Goal: Find specific page/section: Find specific page/section

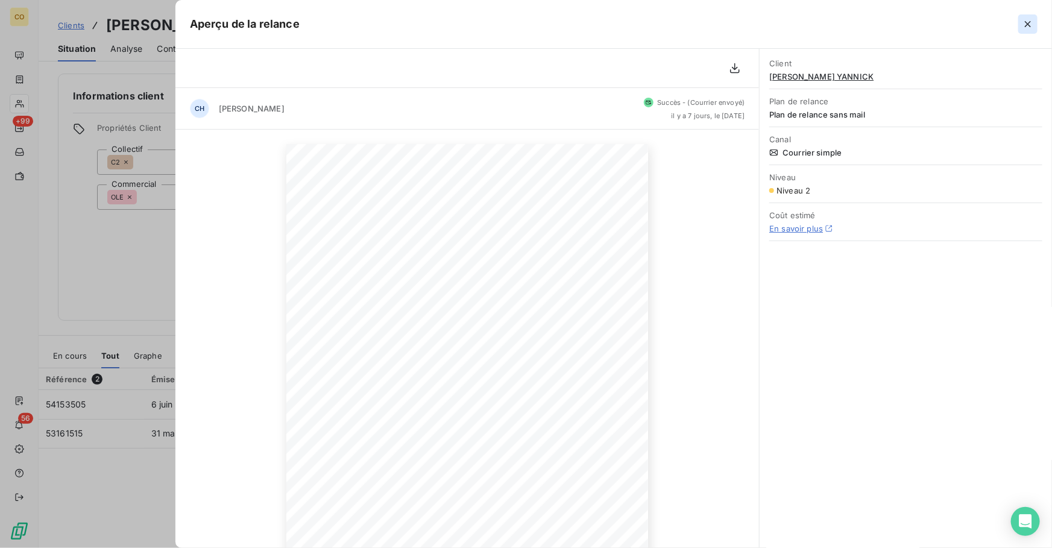
click at [1027, 22] on icon "button" at bounding box center [1028, 24] width 12 height 12
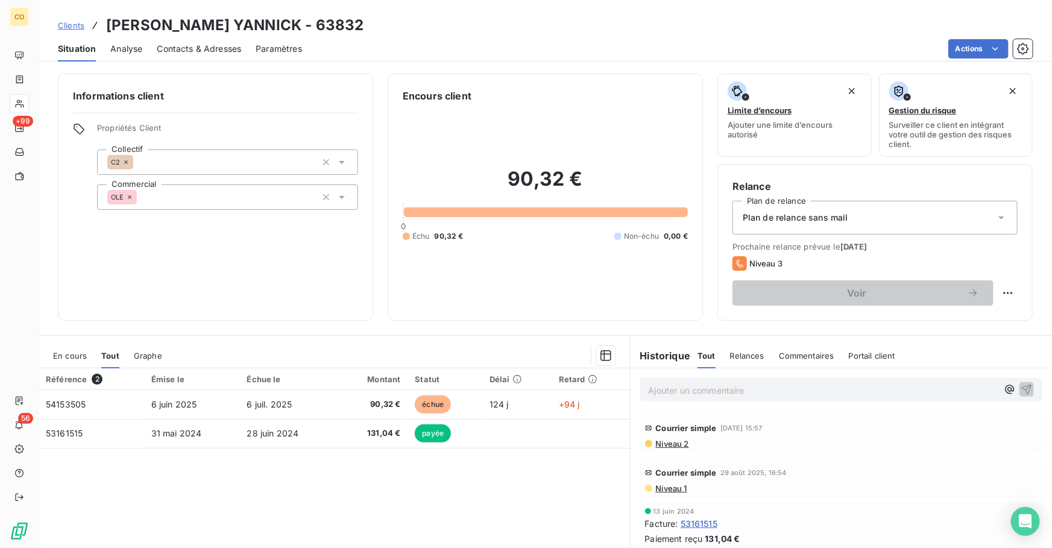
click at [80, 25] on span "Clients" at bounding box center [71, 25] width 27 height 10
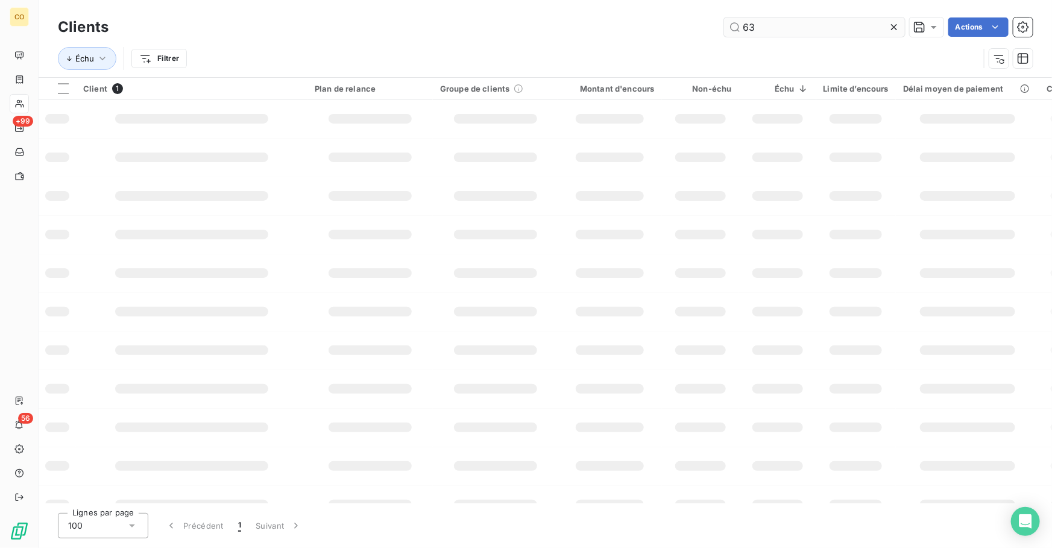
type input "6"
type input "78645"
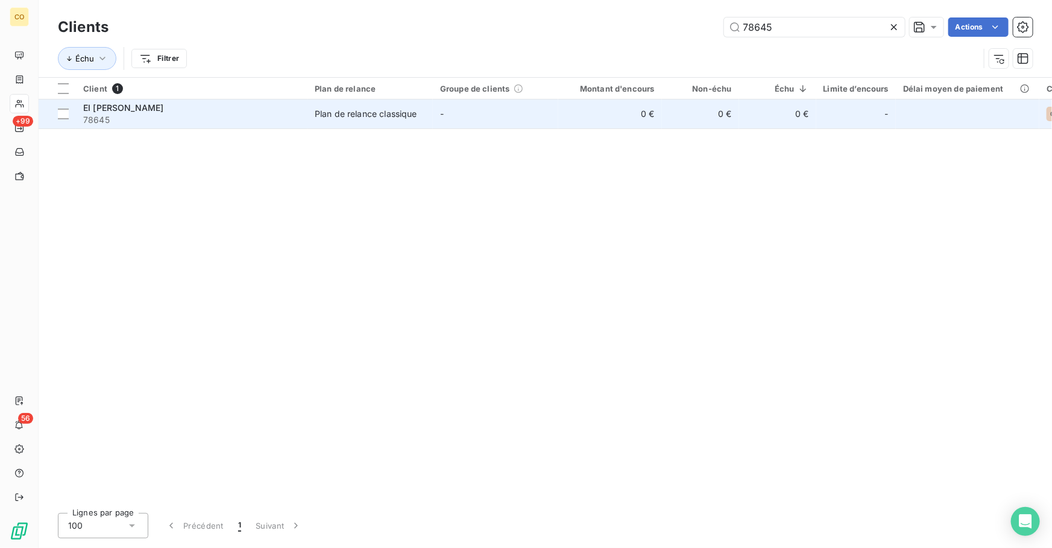
click at [126, 111] on span "EI [PERSON_NAME]" at bounding box center [123, 107] width 80 height 10
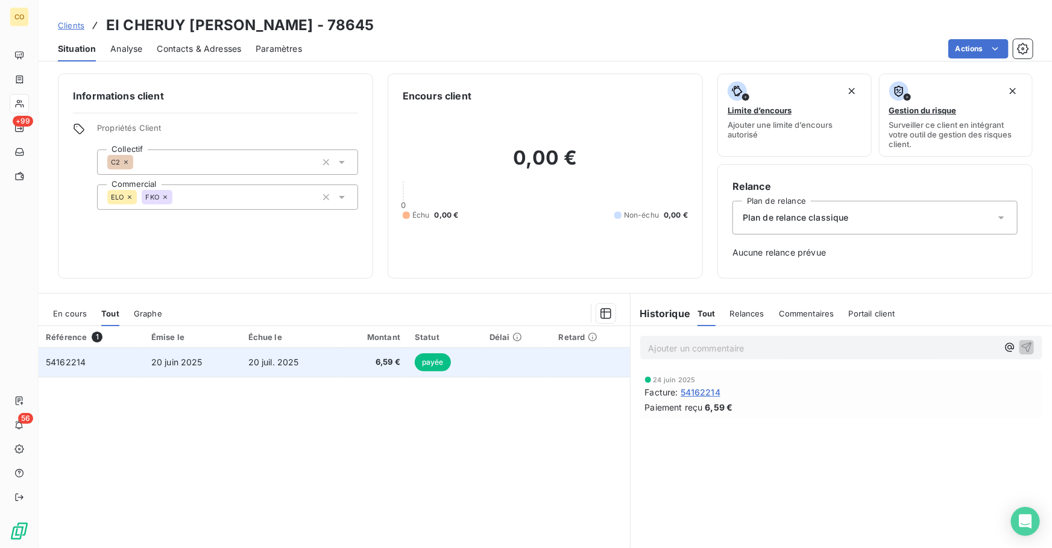
click at [277, 365] on span "20 juil. 2025" at bounding box center [273, 362] width 51 height 10
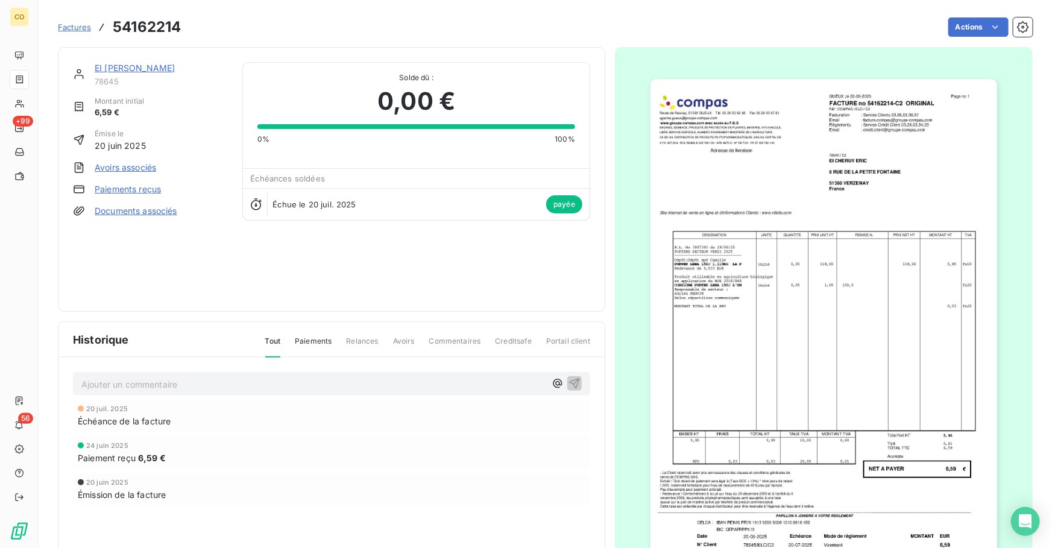
click at [772, 385] on img "button" at bounding box center [823, 324] width 347 height 491
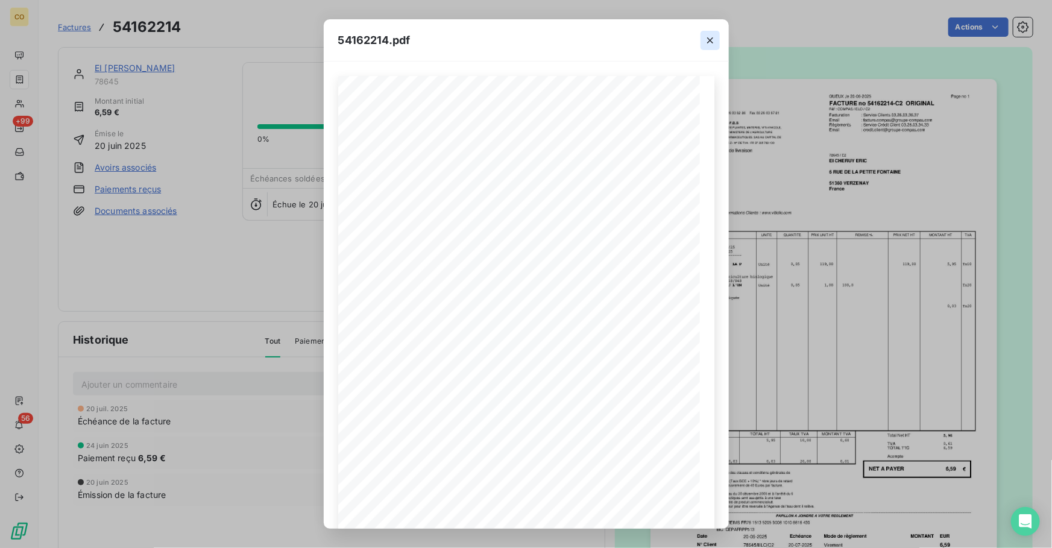
click at [713, 40] on icon "button" at bounding box center [710, 40] width 12 height 12
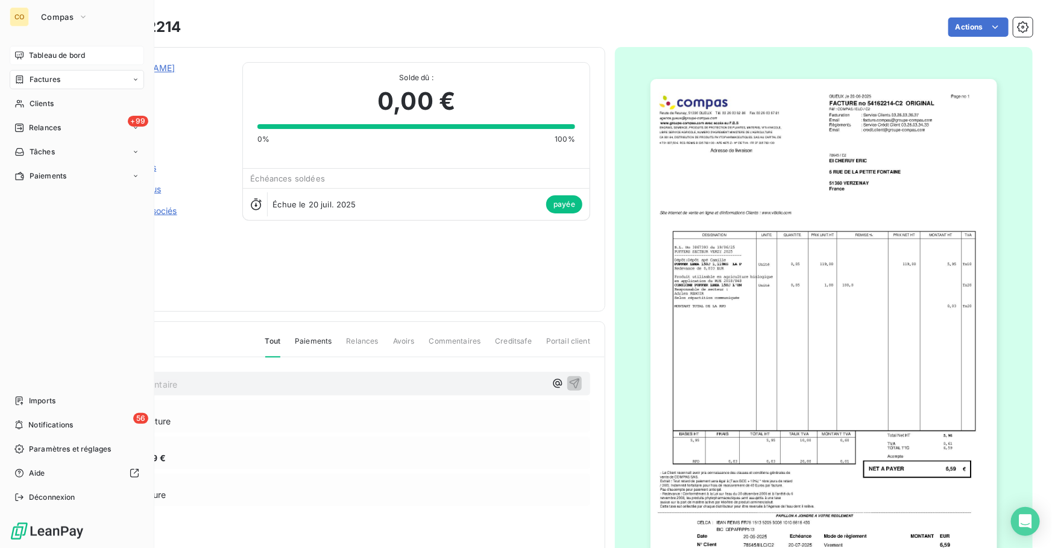
click at [29, 54] on span "Tableau de bord" at bounding box center [57, 55] width 56 height 11
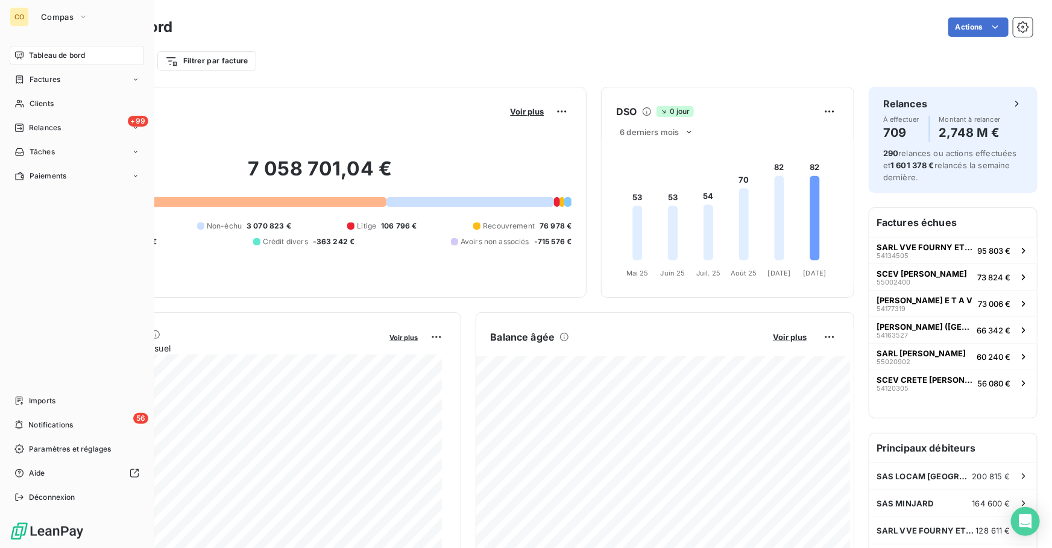
click at [27, 17] on div "CO" at bounding box center [19, 16] width 19 height 19
click at [69, 16] on span "Compas" at bounding box center [57, 17] width 33 height 10
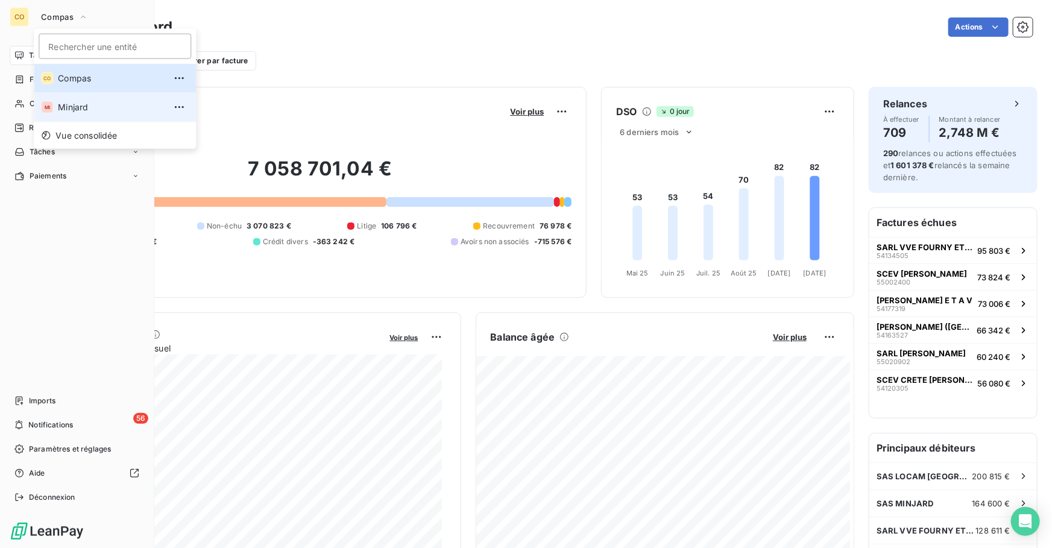
click at [79, 109] on span "Minjard" at bounding box center [111, 107] width 107 height 12
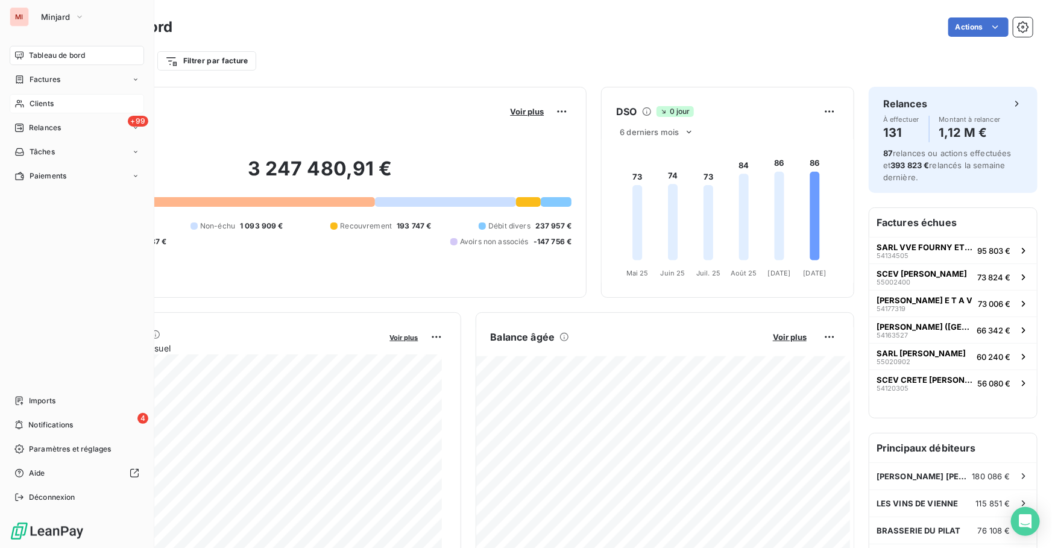
click at [27, 104] on div "Clients" at bounding box center [77, 103] width 134 height 19
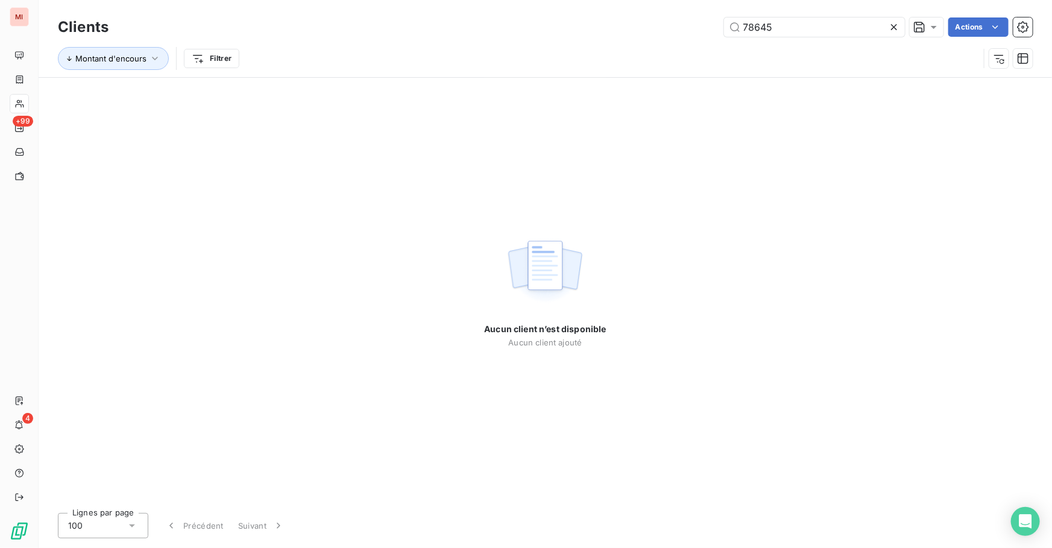
drag, startPoint x: 736, startPoint y: 32, endPoint x: 606, endPoint y: 24, distance: 129.9
click at [606, 24] on div "78645 Actions" at bounding box center [578, 26] width 910 height 19
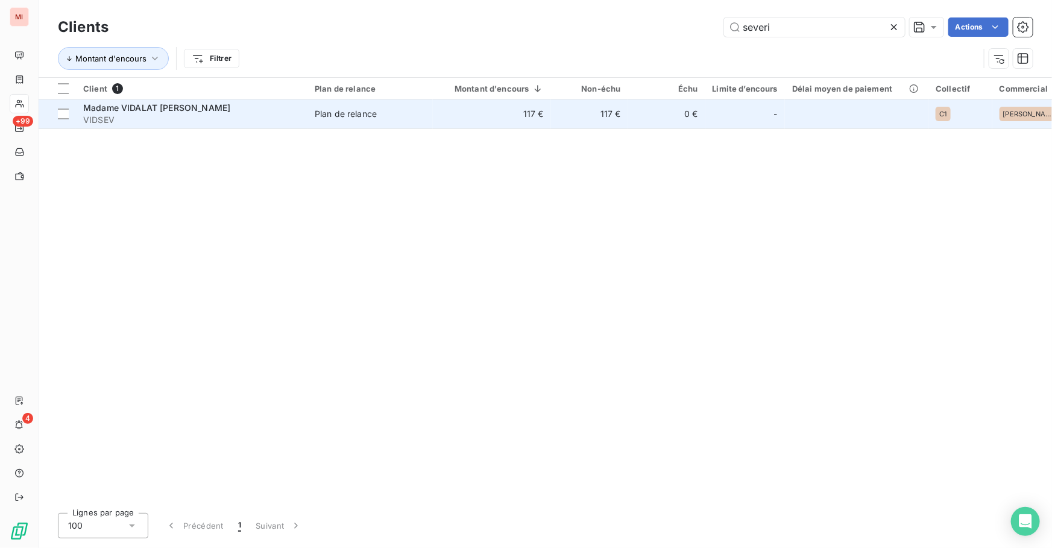
type input "severi"
click at [258, 121] on span "VIDSEV" at bounding box center [191, 120] width 217 height 12
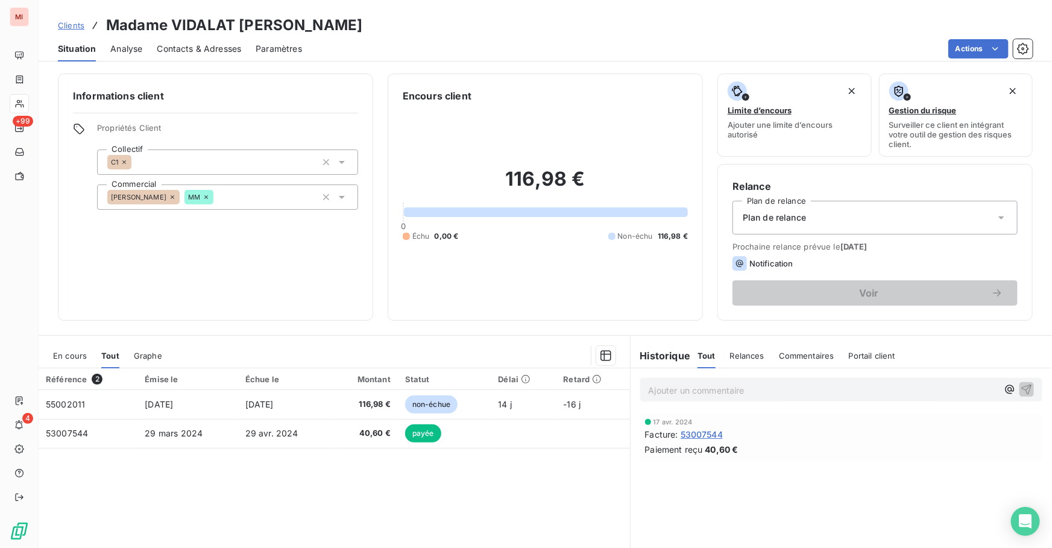
click at [69, 27] on span "Clients" at bounding box center [71, 25] width 27 height 10
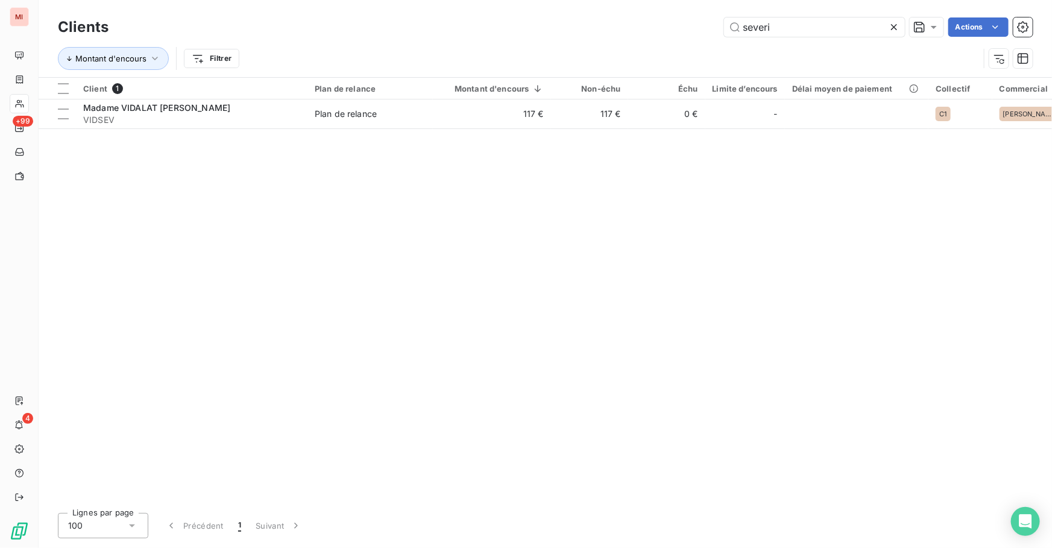
drag, startPoint x: 800, startPoint y: 25, endPoint x: 615, endPoint y: 28, distance: 185.1
click at [615, 28] on div "severi Actions" at bounding box center [578, 26] width 910 height 19
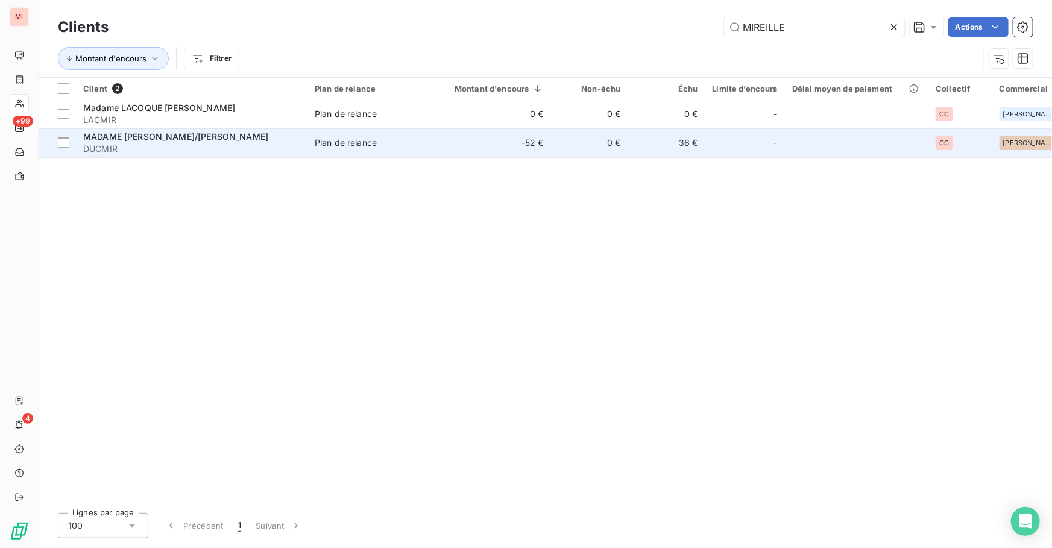
type input "MIREILLE"
click at [614, 150] on td "0 €" at bounding box center [589, 142] width 77 height 29
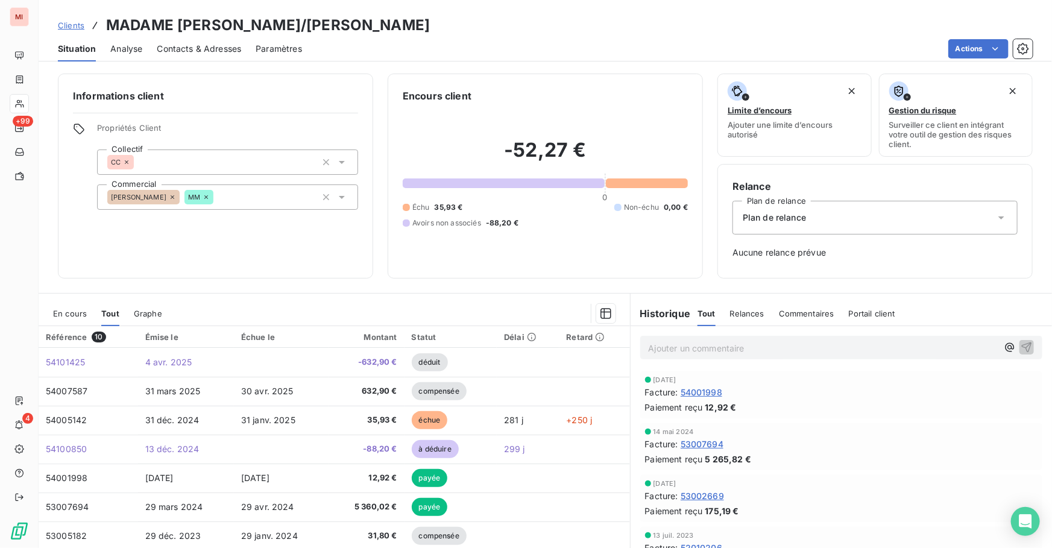
click at [71, 317] on span "En cours" at bounding box center [70, 314] width 34 height 10
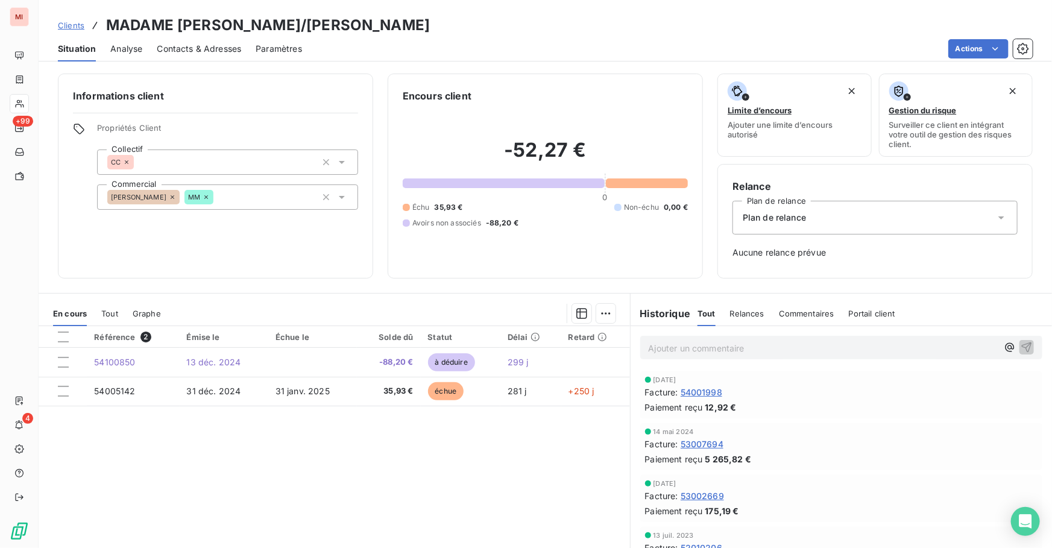
click at [81, 24] on span "Clients" at bounding box center [71, 25] width 27 height 10
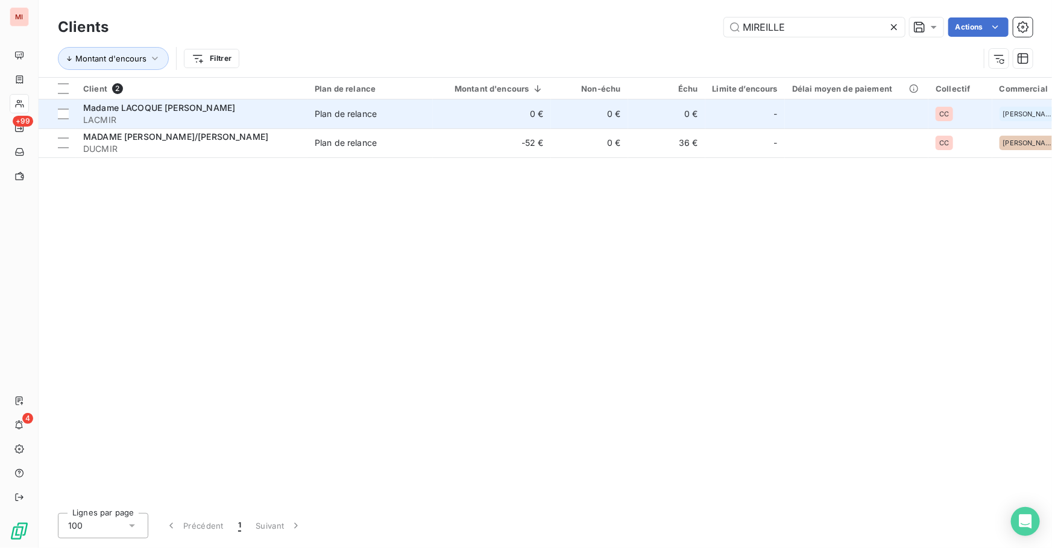
click at [723, 127] on td "-" at bounding box center [745, 113] width 80 height 29
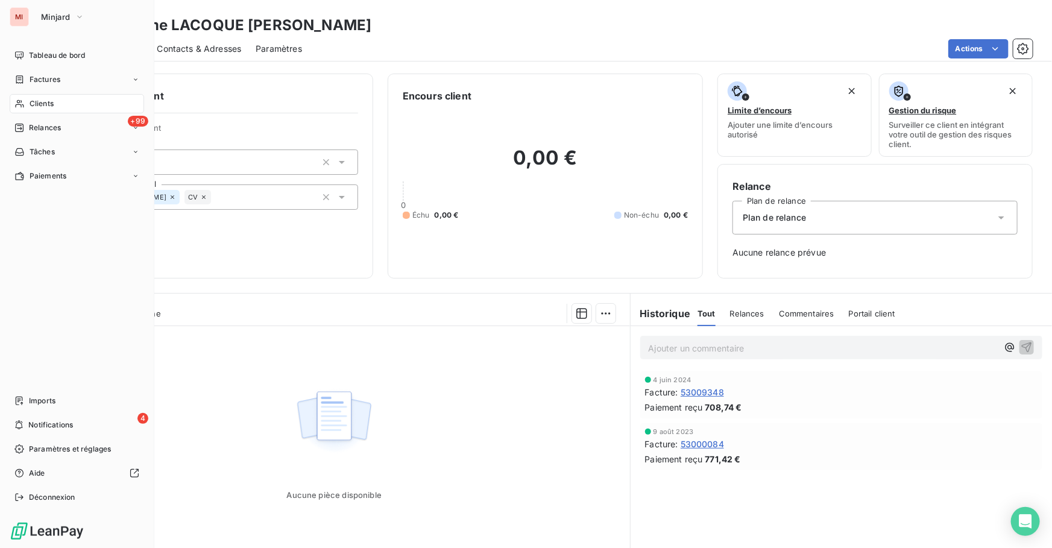
click at [65, 105] on div "Clients" at bounding box center [77, 103] width 134 height 19
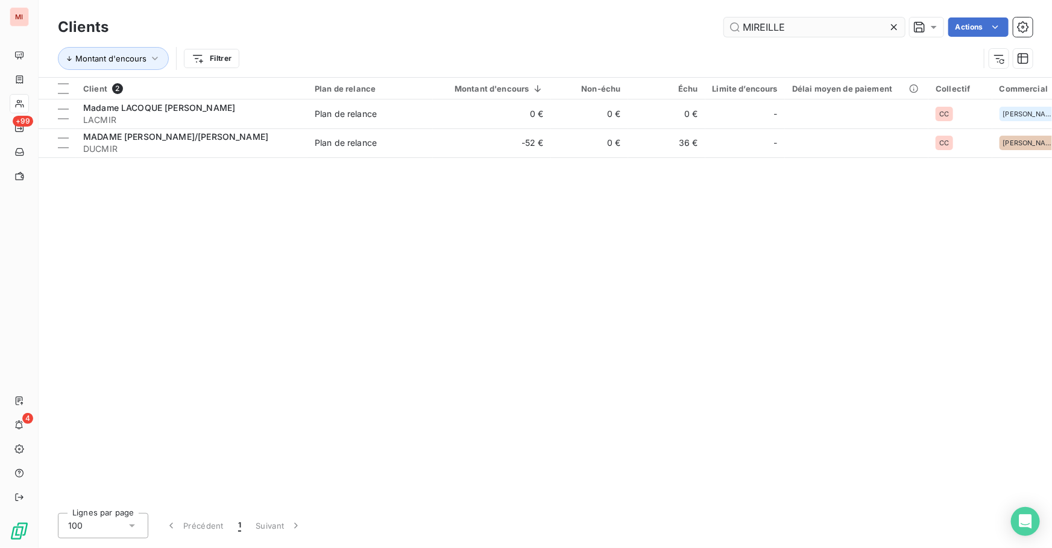
drag, startPoint x: 898, startPoint y: 28, endPoint x: 892, endPoint y: 29, distance: 6.1
click at [897, 28] on icon at bounding box center [894, 27] width 12 height 12
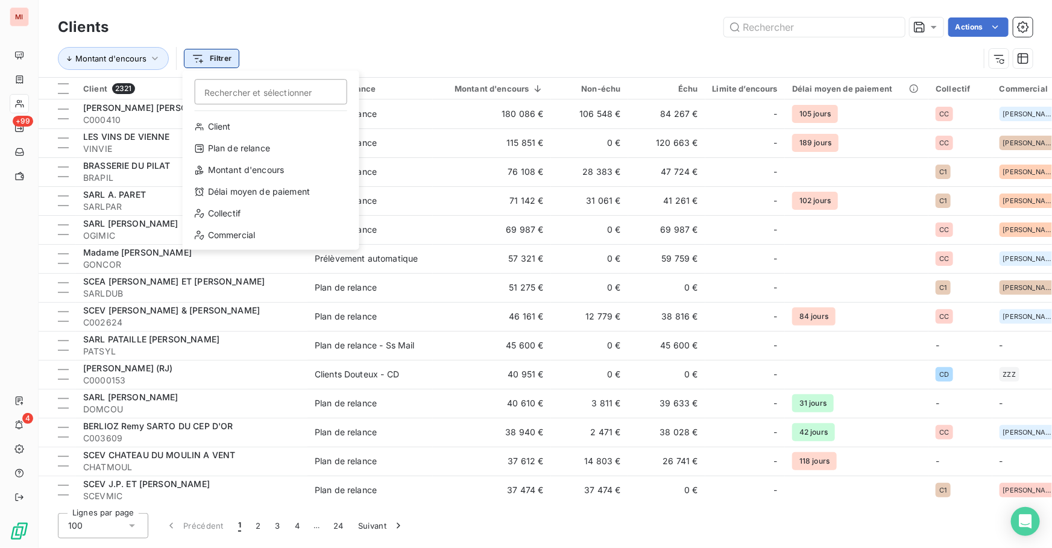
click at [217, 59] on html "MI +99 4 Clients Actions Montant d'encours Filtrer Rechercher et sélectionner C…" at bounding box center [526, 274] width 1052 height 548
click at [344, 46] on html "MI +99 4 Clients Actions Montant d'encours Filtrer Rechercher et sélectionner C…" at bounding box center [526, 274] width 1052 height 548
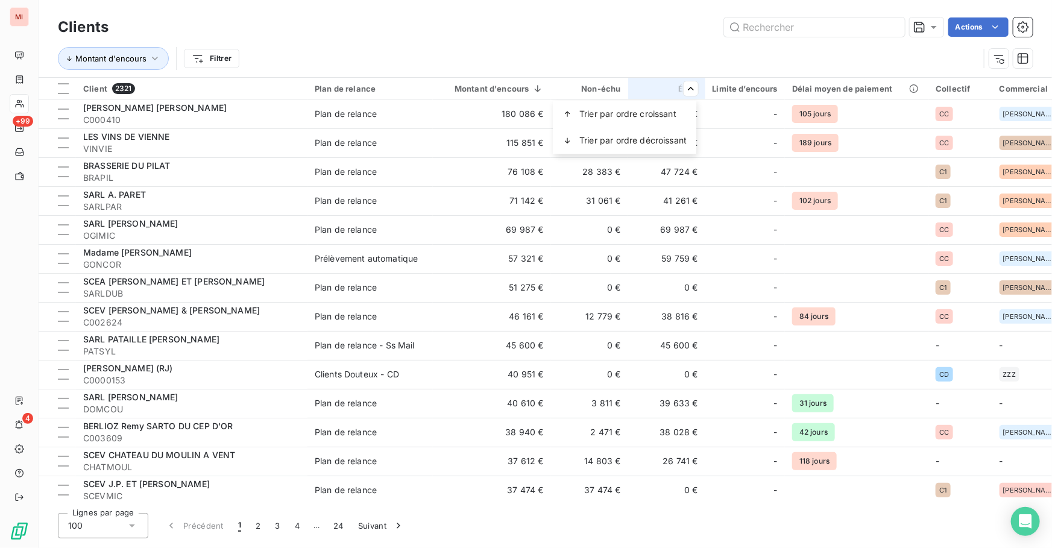
click at [536, 87] on html "MI +99 4 Clients Actions Montant d'encours Filtrer Client 2321 Plan de relance …" at bounding box center [526, 274] width 1052 height 548
click at [674, 113] on span "Trier par ordre croissant" at bounding box center [627, 114] width 97 height 12
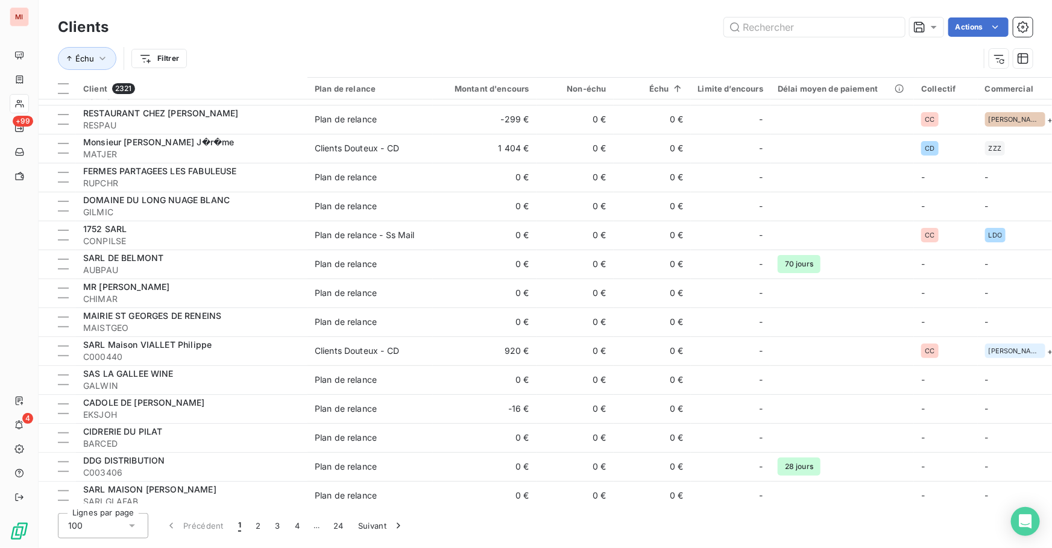
scroll to position [2494, 0]
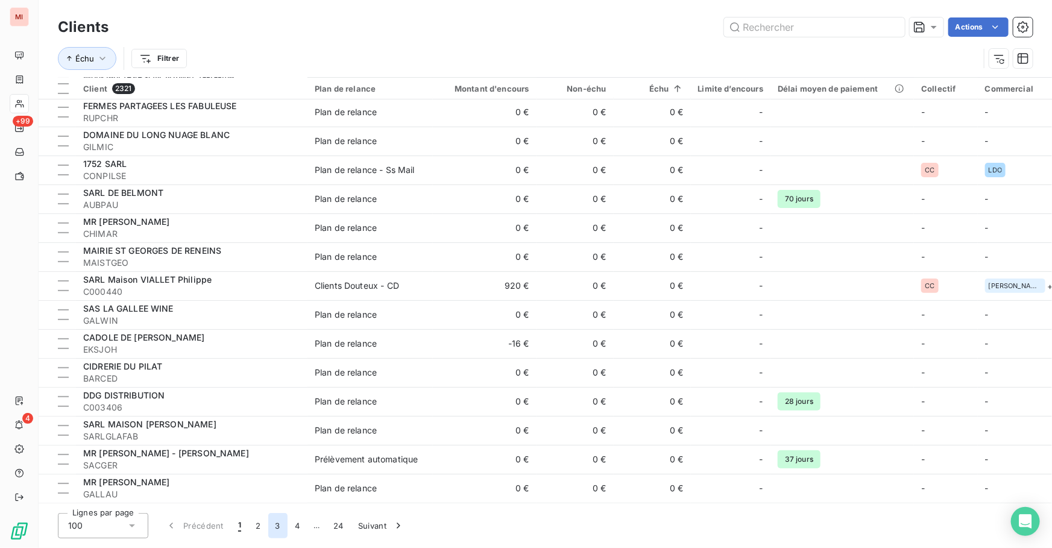
click at [274, 531] on button "3" at bounding box center [277, 525] width 19 height 25
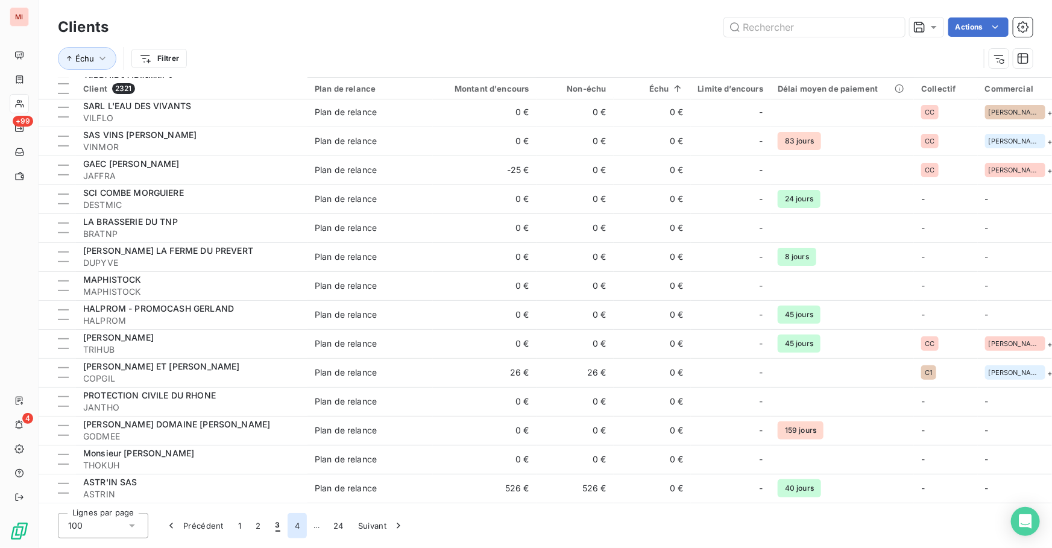
click at [295, 526] on button "4" at bounding box center [297, 525] width 19 height 25
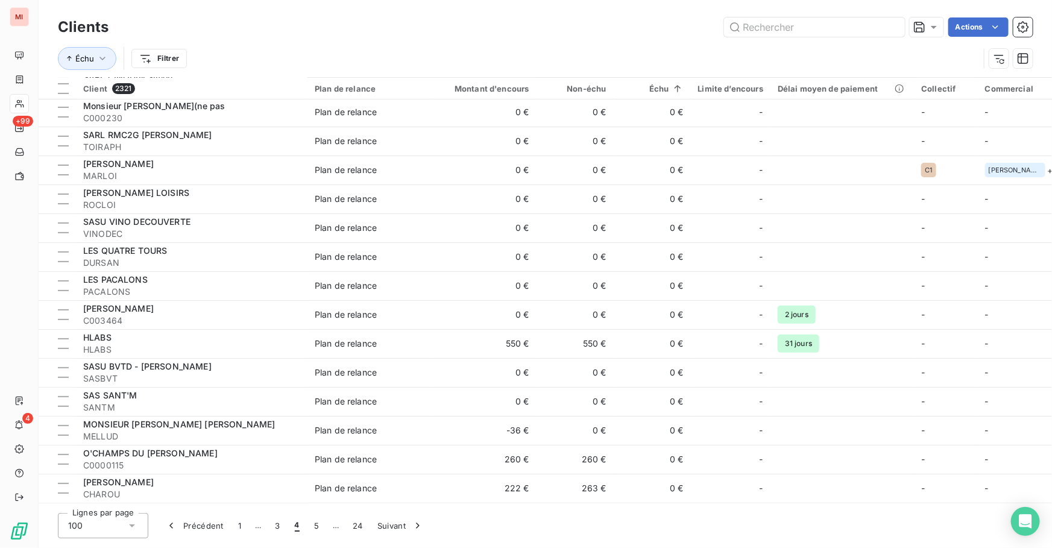
scroll to position [2125, 0]
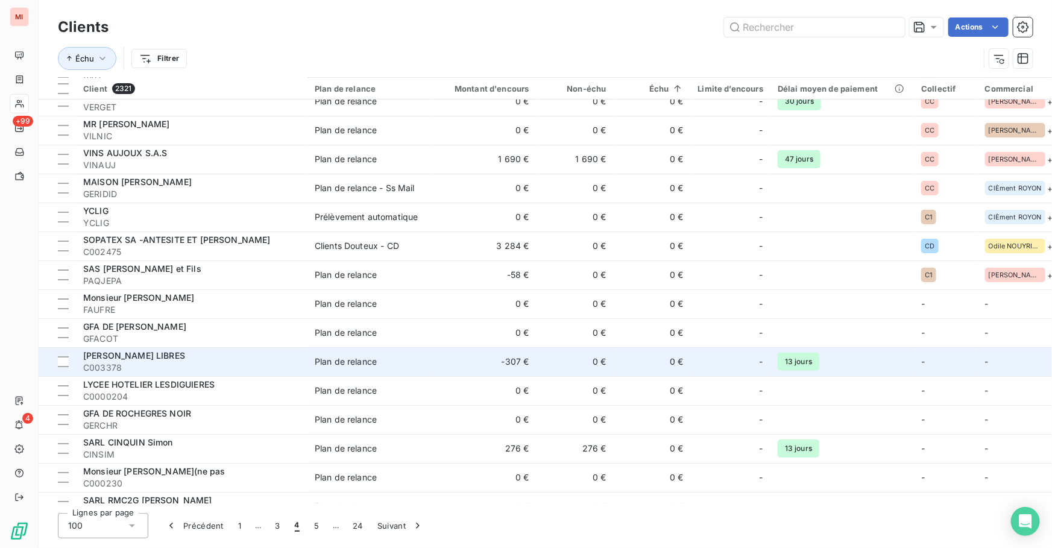
click at [410, 365] on span "Plan de relance" at bounding box center [370, 362] width 111 height 12
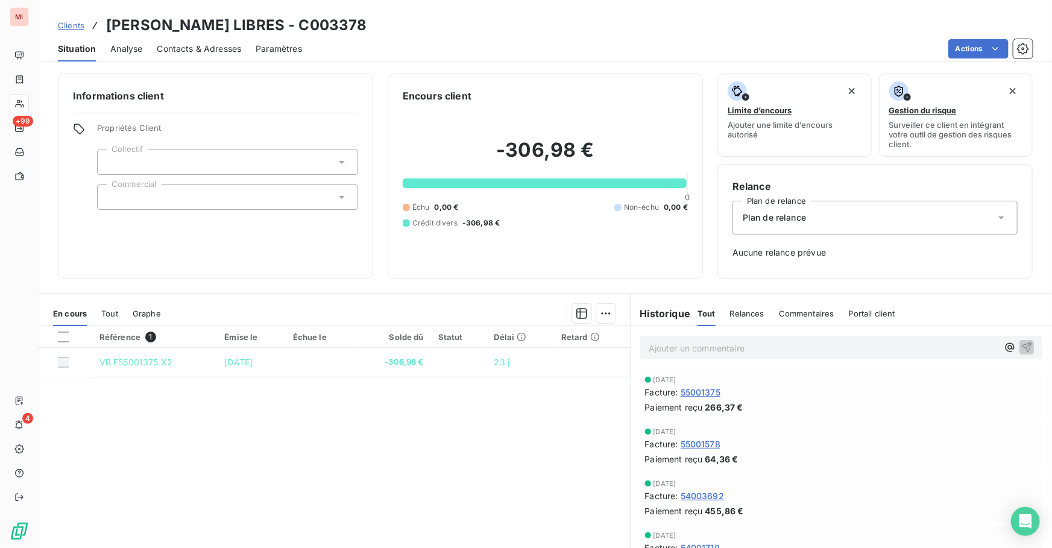
click at [69, 28] on span "Clients" at bounding box center [71, 25] width 27 height 10
